Goal: Task Accomplishment & Management: Complete application form

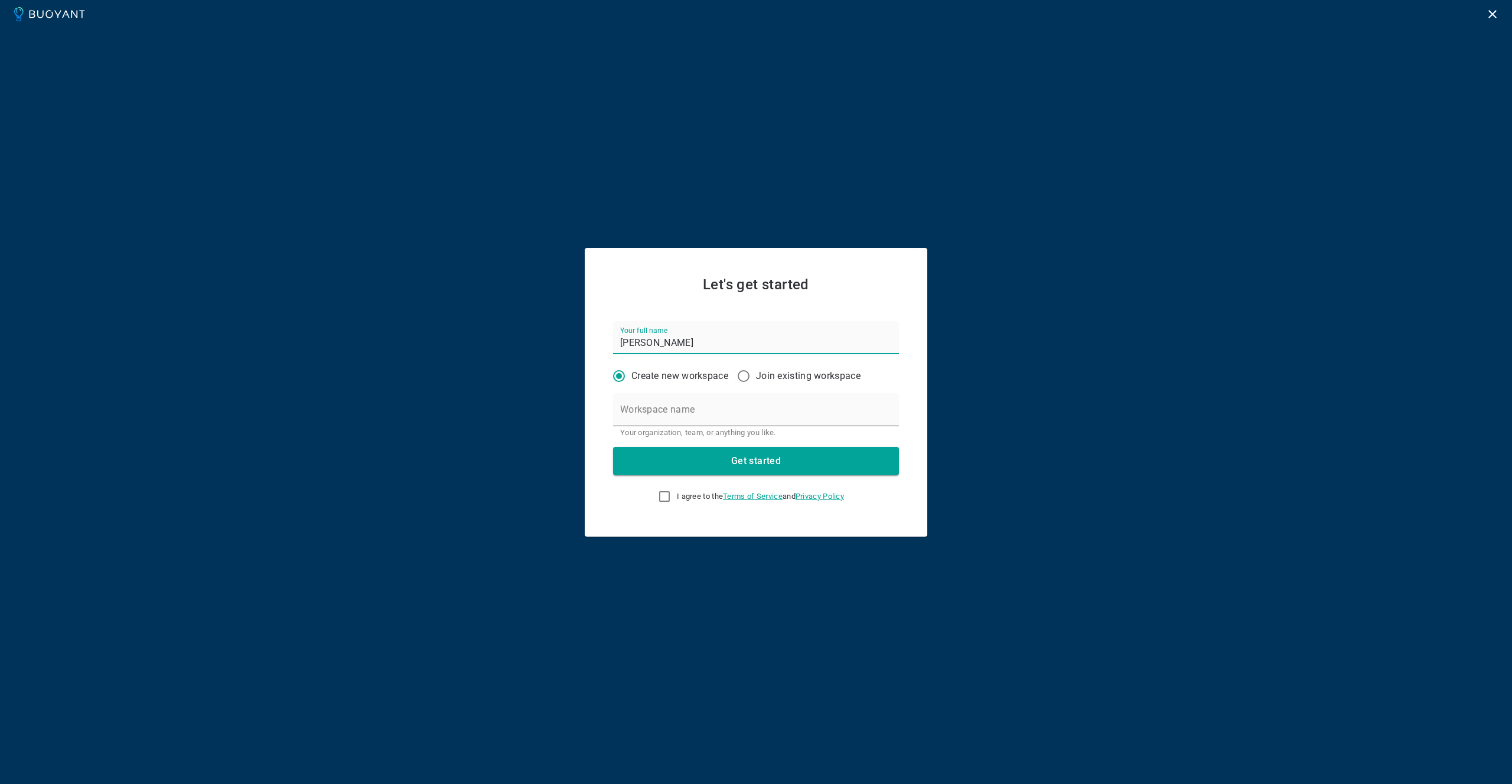
click at [666, 409] on div "Workspace name Your organization, team, or anything you like." at bounding box center [756, 415] width 286 height 44
click at [690, 416] on input "Workspace name" at bounding box center [756, 410] width 286 height 33
type input "Mobile Guardian Dev"
click at [662, 498] on input "I agree to the Terms of Service and Privacy Policy" at bounding box center [665, 497] width 14 height 14
checkbox input "true"
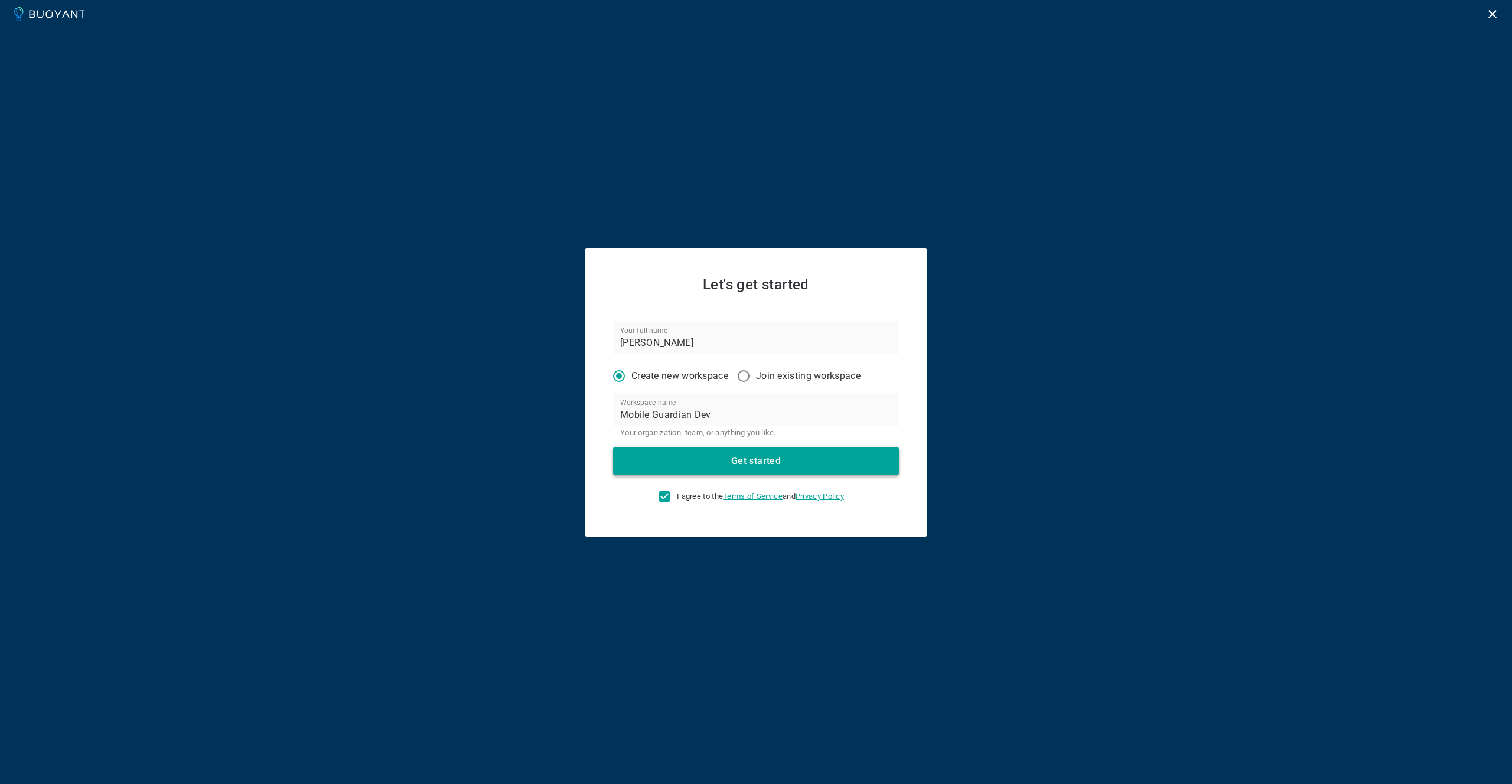
click at [725, 465] on button "Get started" at bounding box center [756, 461] width 286 height 29
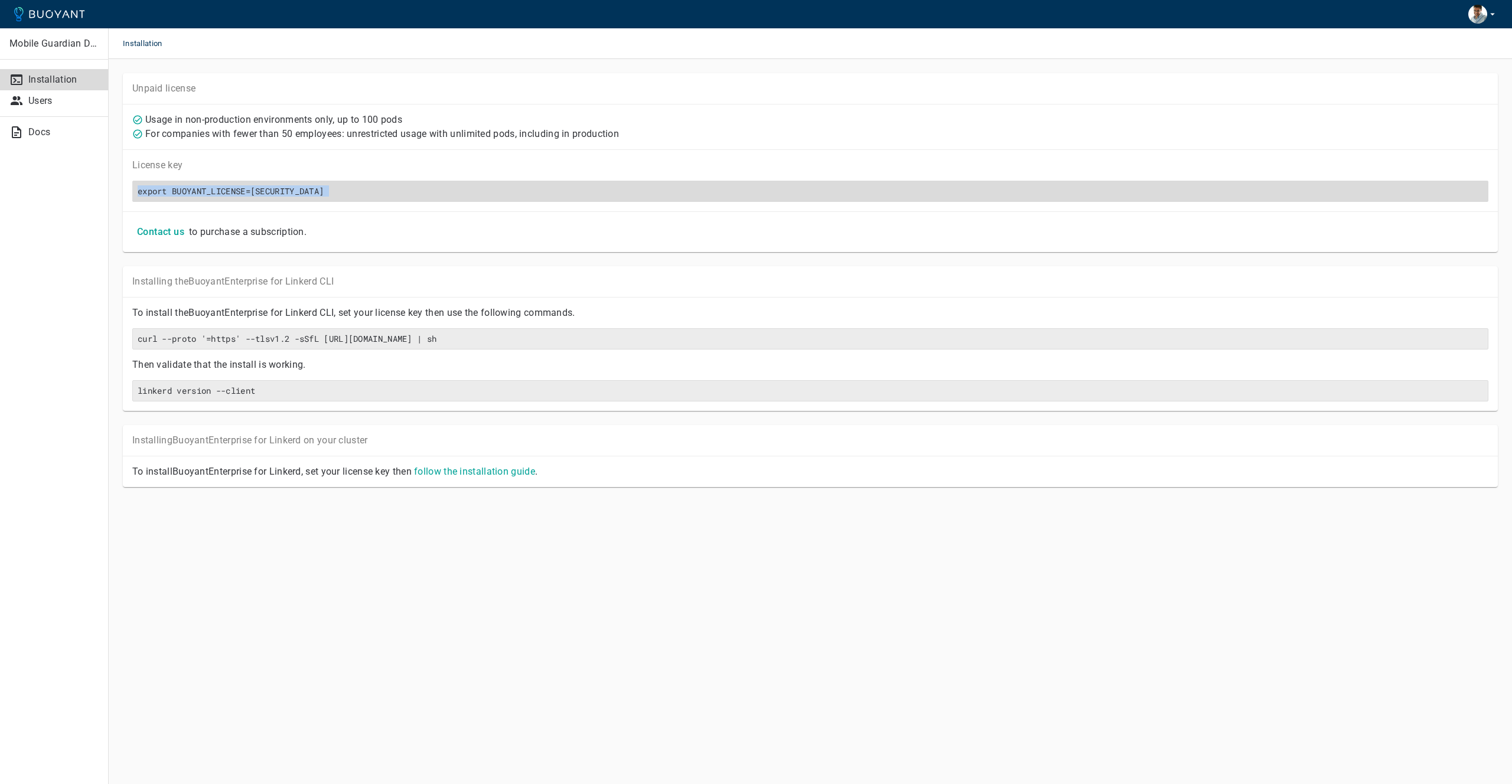
click at [154, 193] on h6 "export BUOYANT_LICENSE=[SECURITY_DATA]" at bounding box center [810, 192] width 1346 height 11
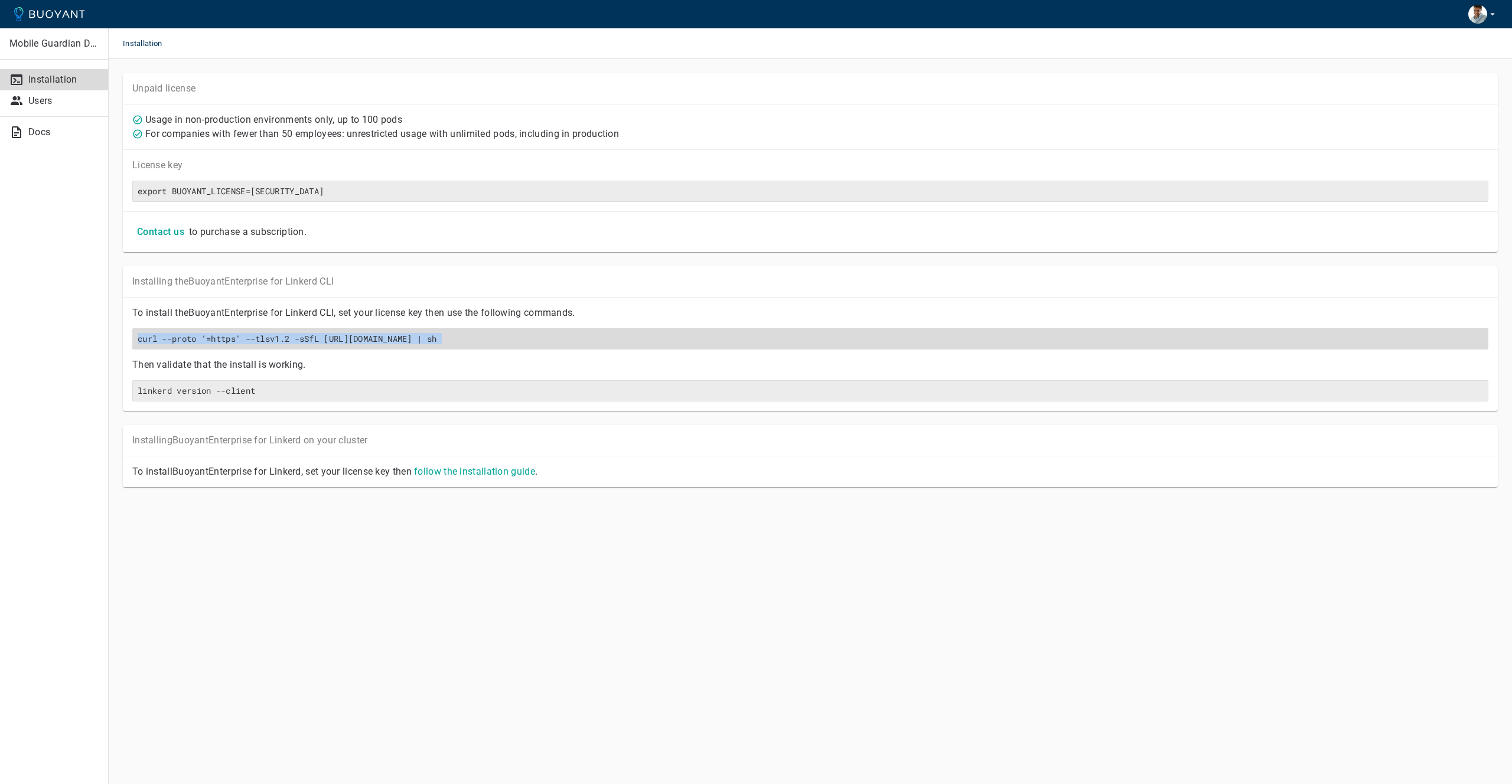
click at [152, 345] on h6 "curl --proto '=https' --tlsv1.2 -sSfL [URL][DOMAIN_NAME] | sh" at bounding box center [810, 339] width 1346 height 11
